Goal: Transaction & Acquisition: Subscribe to service/newsletter

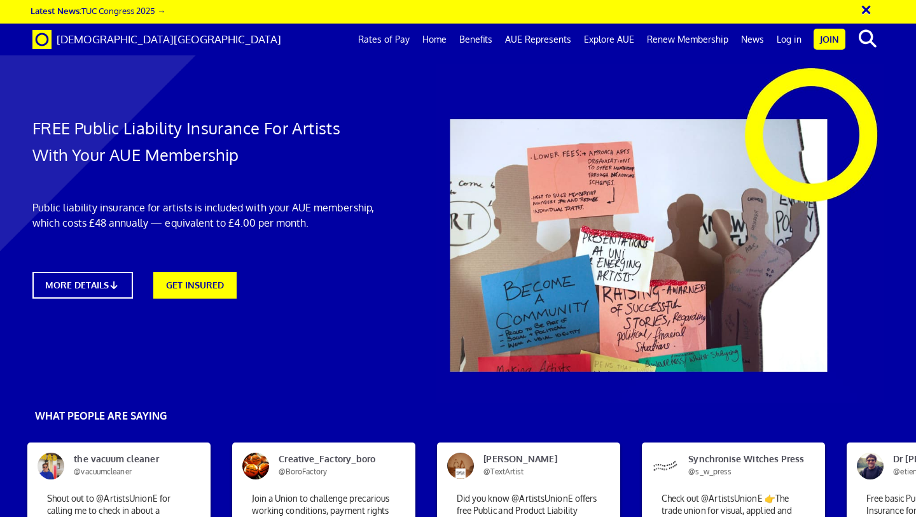
scroll to position [0, 7]
click at [219, 282] on link "GET INSURED" at bounding box center [195, 283] width 92 height 29
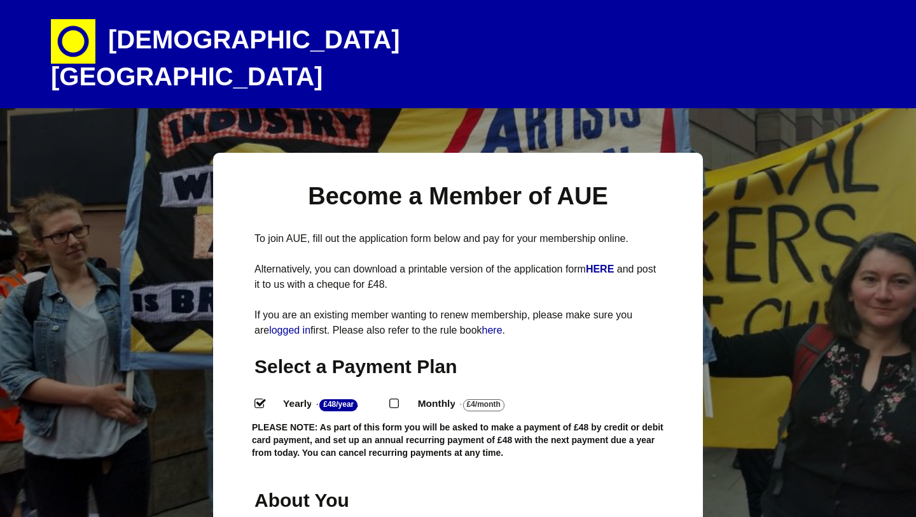
select select
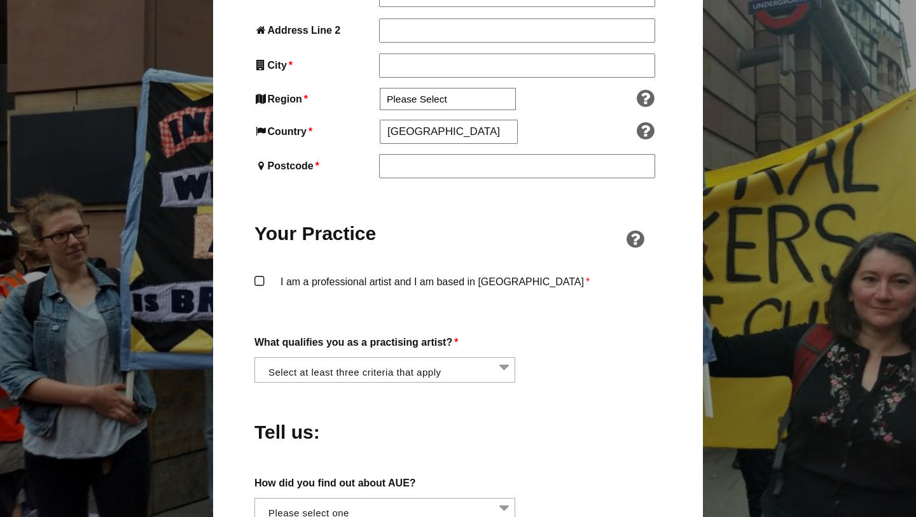
scroll to position [811, 0]
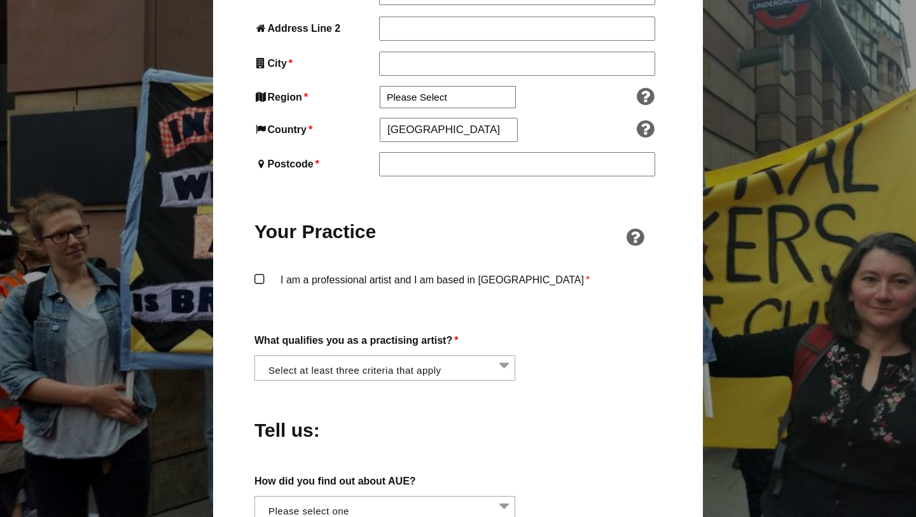
click at [415, 356] on li at bounding box center [388, 367] width 261 height 22
click at [682, 259] on div "Become a Member of AUE To join AUE, fill out the application form below and pay…" at bounding box center [458, 310] width 490 height 1937
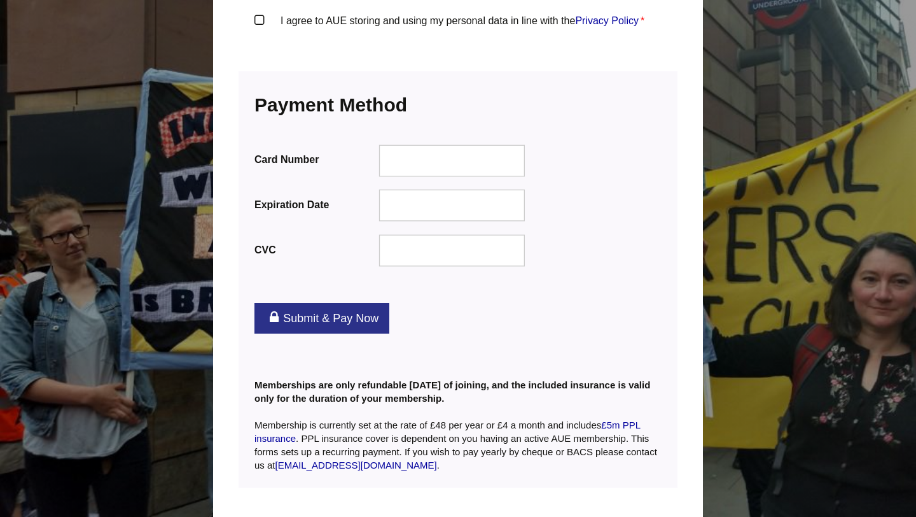
scroll to position [1618, 0]
